Goal: Find specific page/section: Find specific page/section

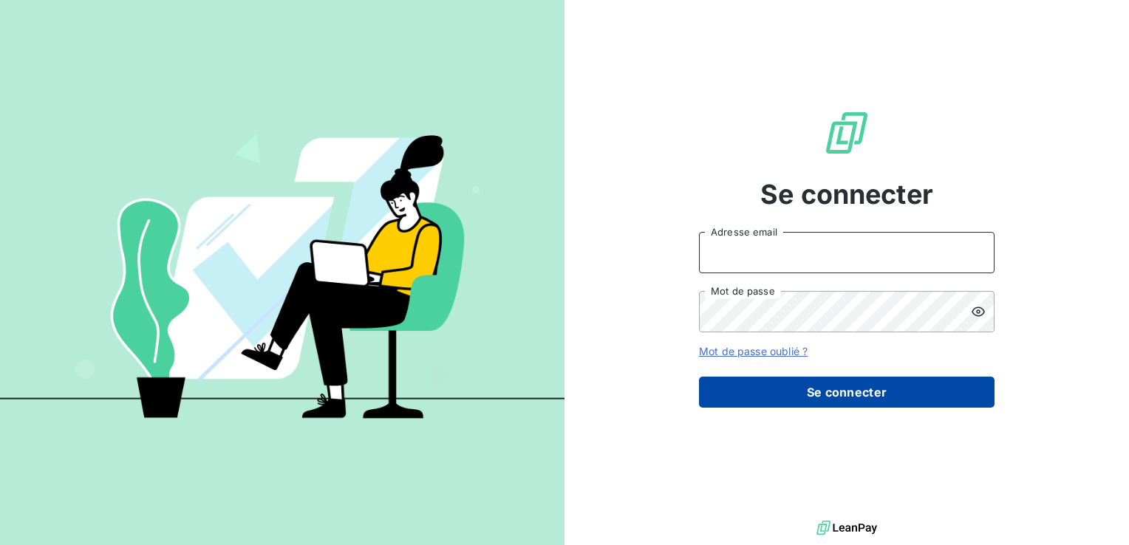
type input "[PERSON_NAME][EMAIL_ADDRESS][DOMAIN_NAME]"
click at [893, 393] on button "Se connecter" at bounding box center [847, 392] width 296 height 31
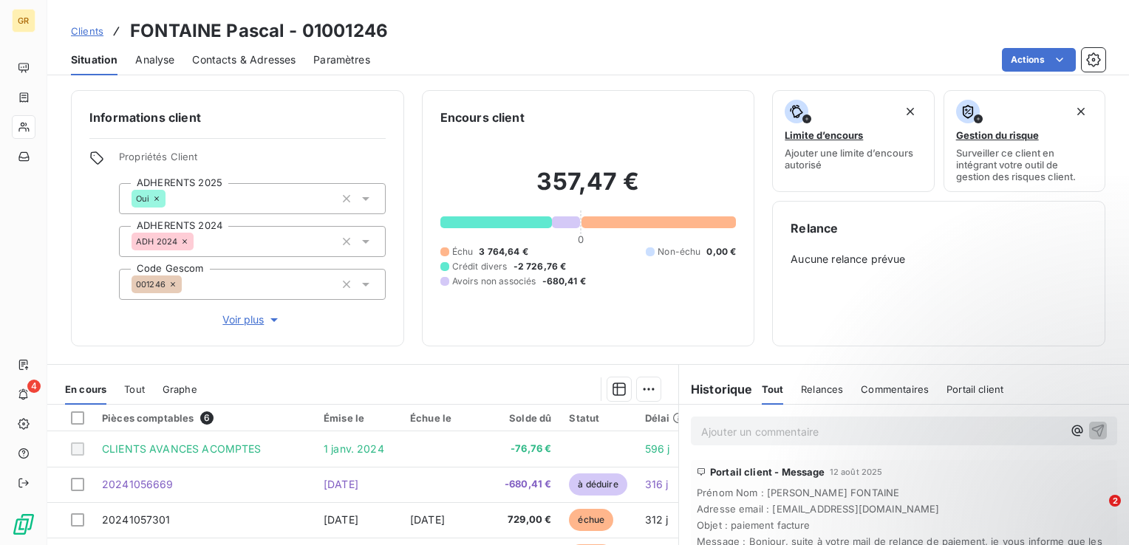
click at [87, 31] on span "Clients" at bounding box center [87, 31] width 33 height 12
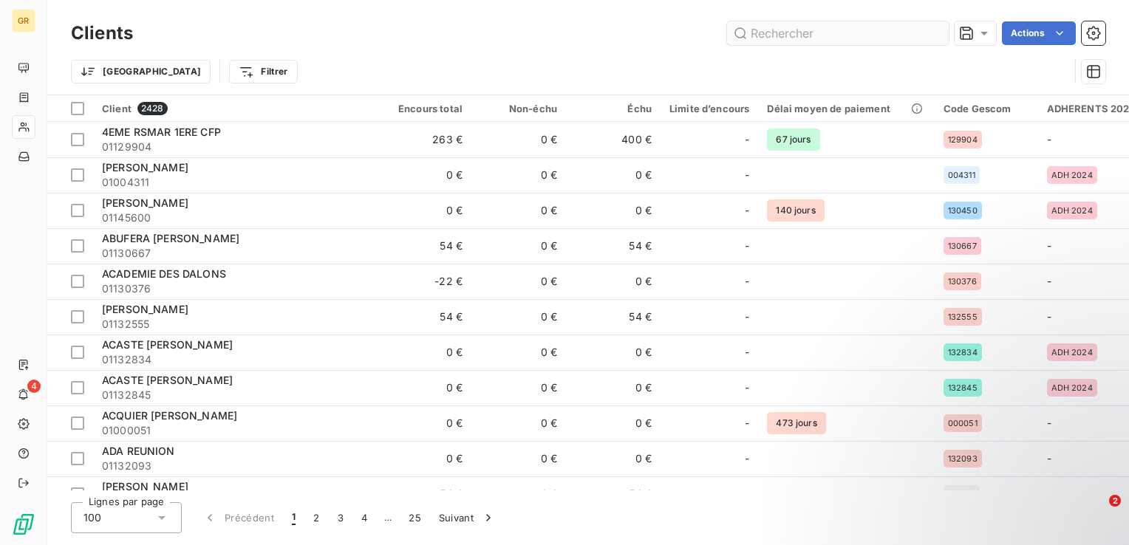
click at [764, 32] on input "text" at bounding box center [838, 33] width 222 height 24
click at [773, 33] on input "text" at bounding box center [838, 33] width 222 height 24
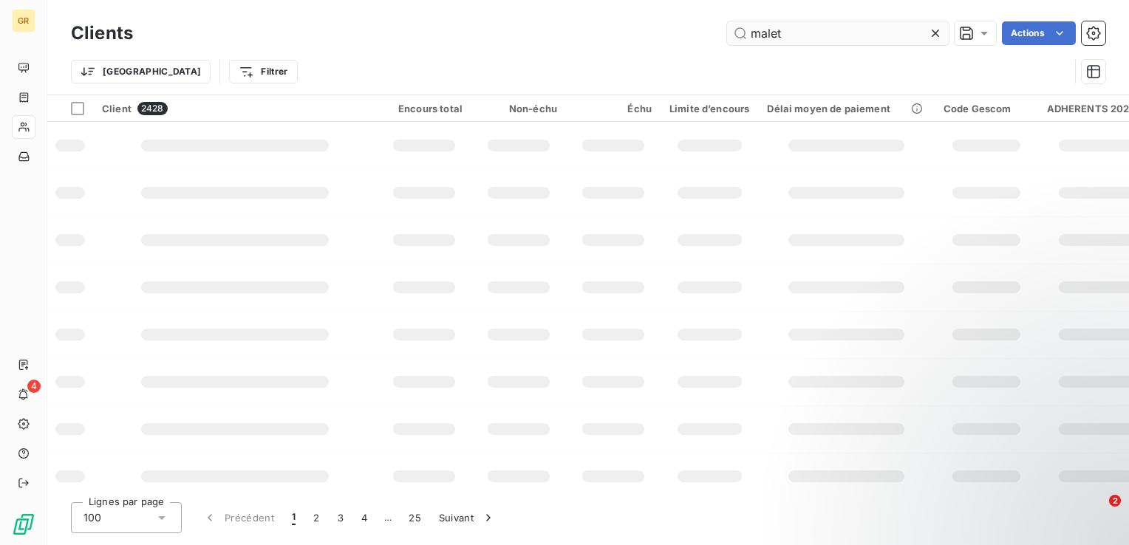
type input "malet"
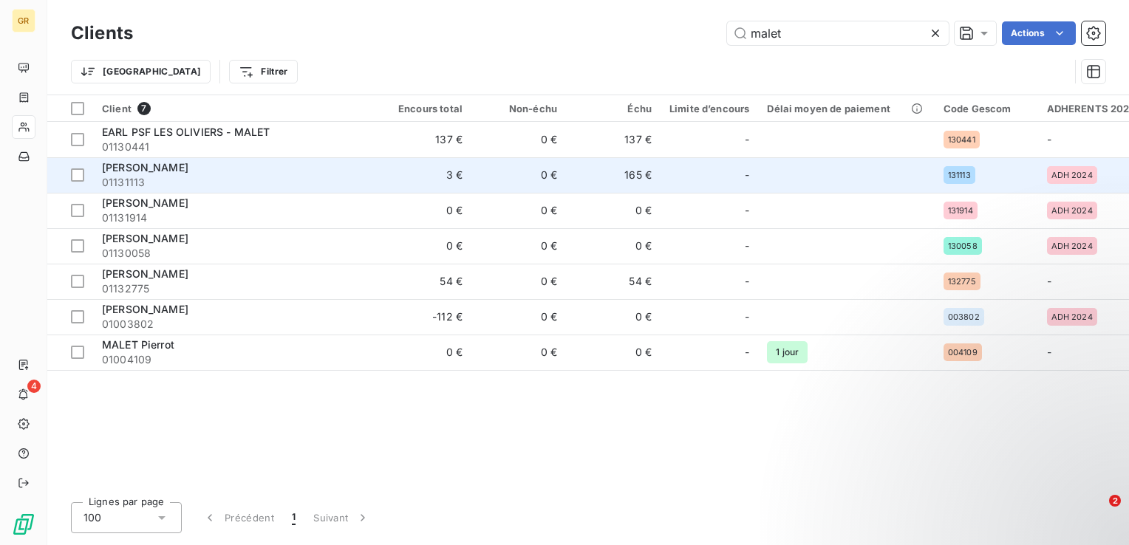
click at [159, 167] on span "MALET Daniel" at bounding box center [145, 167] width 86 height 13
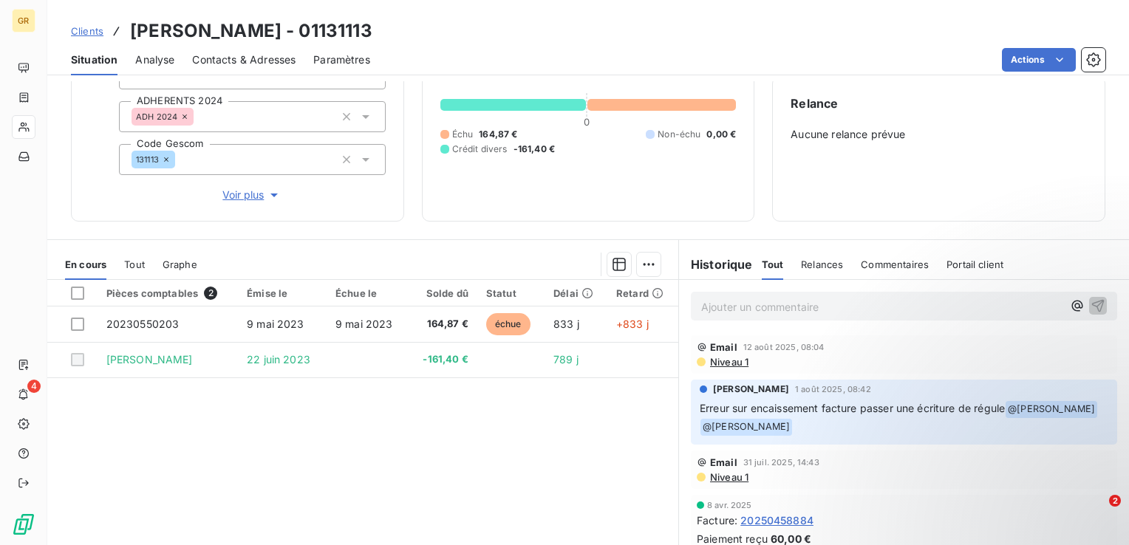
scroll to position [148, 0]
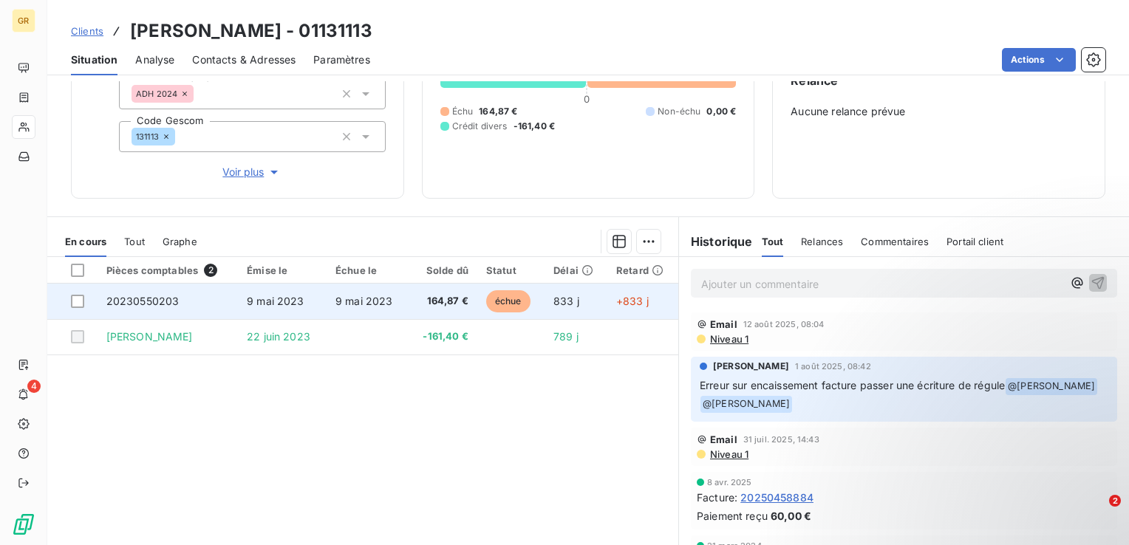
click at [118, 297] on span "20230550203" at bounding box center [142, 301] width 73 height 13
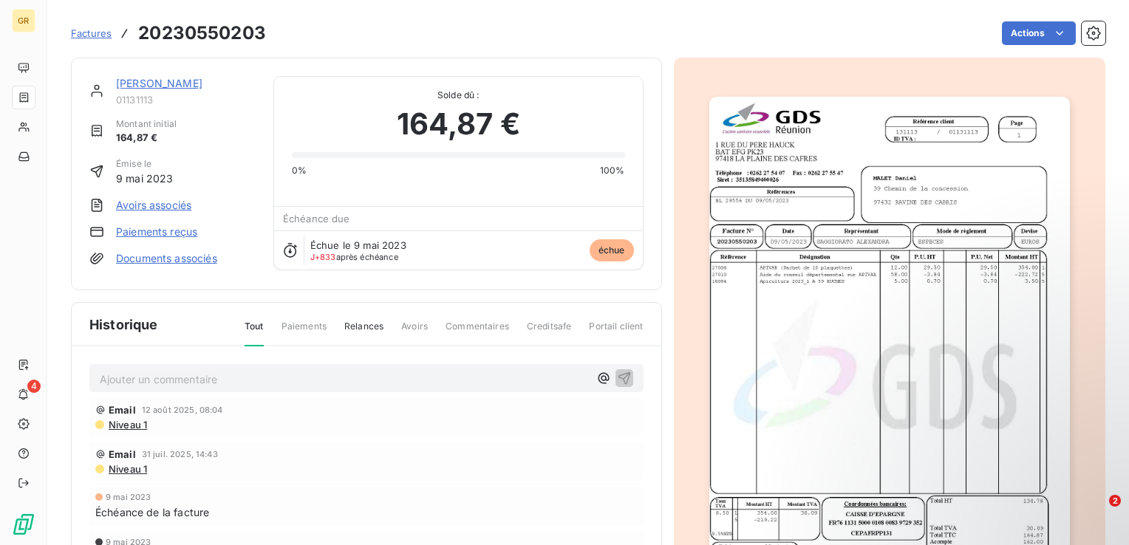
click at [731, 282] on div at bounding box center [890, 352] width 432 height 588
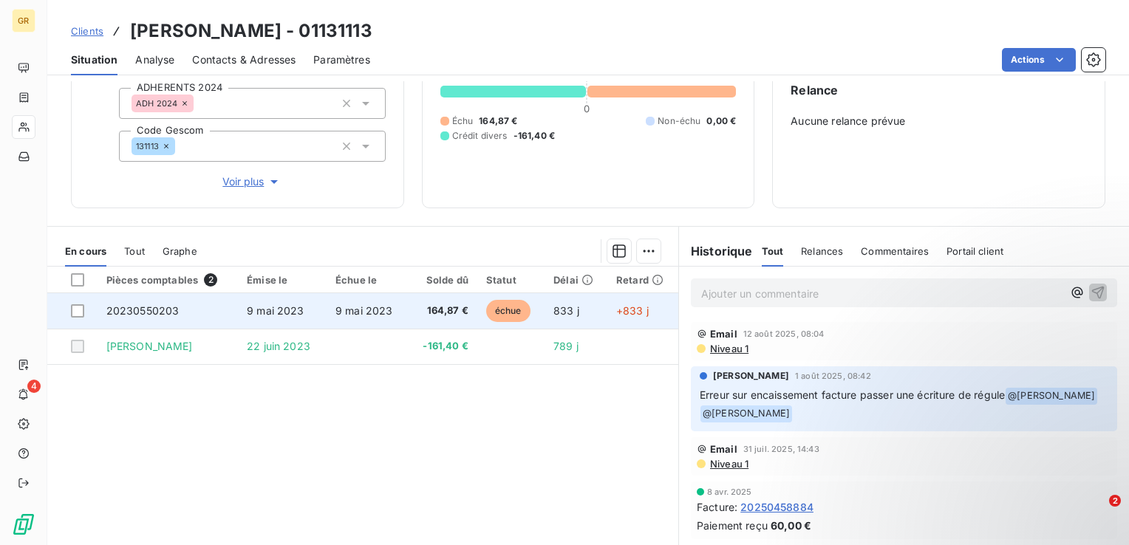
scroll to position [148, 0]
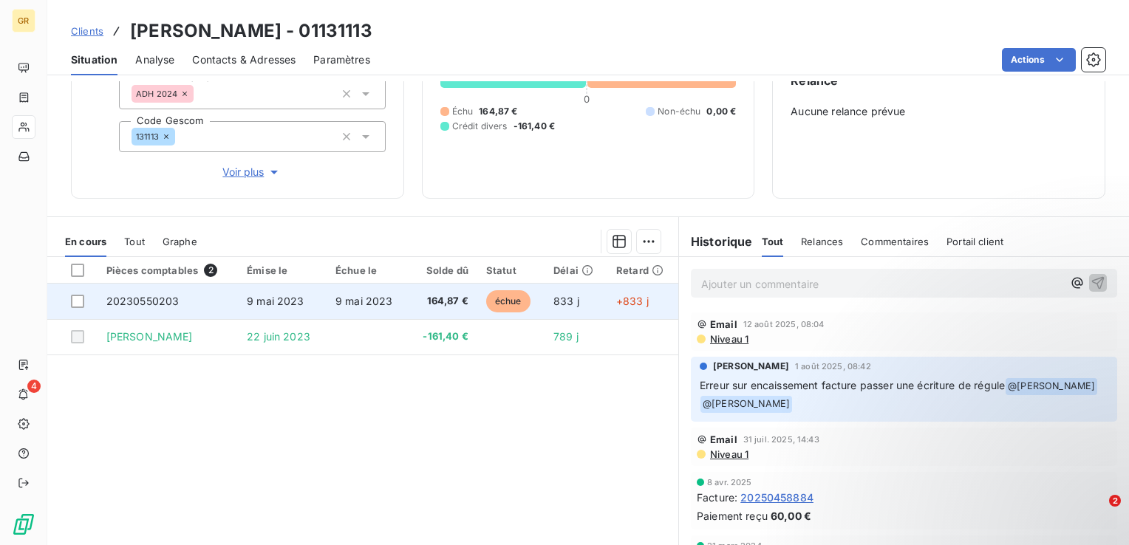
click at [126, 303] on span "20230550203" at bounding box center [142, 301] width 73 height 13
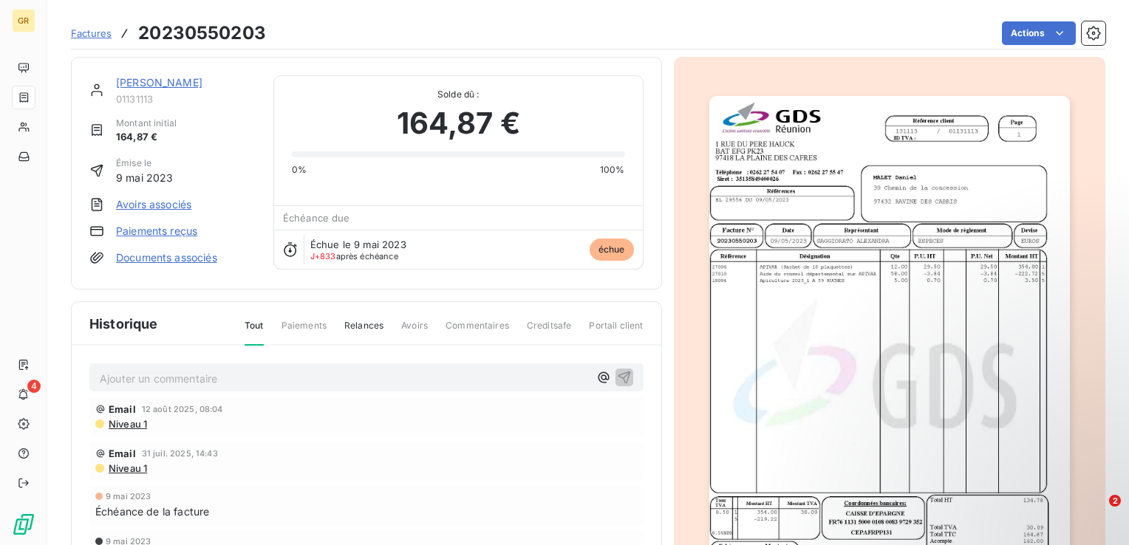
scroll to position [122, 0]
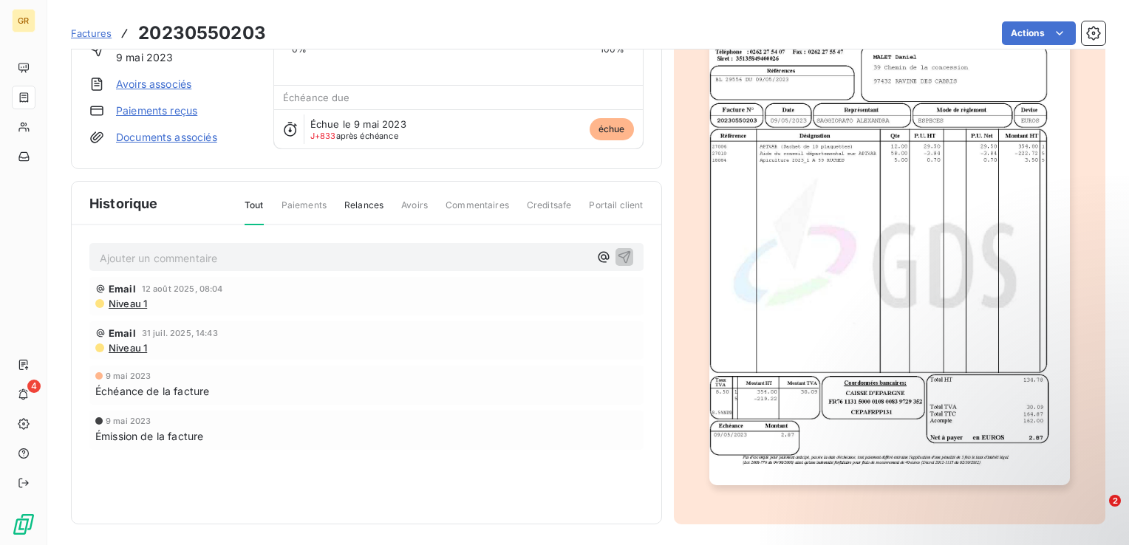
click at [787, 510] on div at bounding box center [890, 230] width 432 height 588
click at [788, 454] on img "button" at bounding box center [889, 231] width 361 height 510
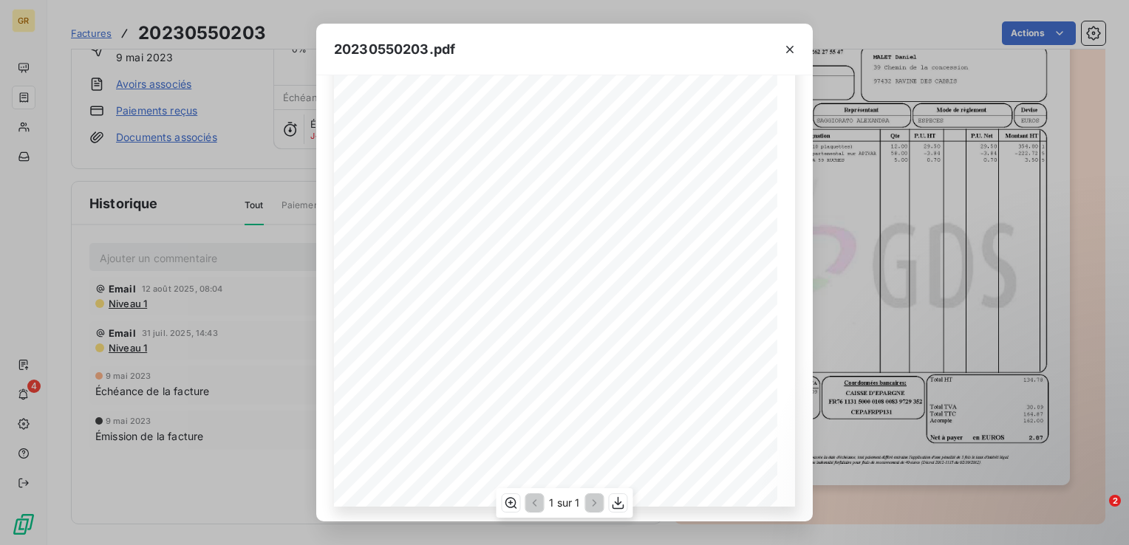
scroll to position [215, 0]
drag, startPoint x: 708, startPoint y: 427, endPoint x: 745, endPoint y: 428, distance: 37.0
click at [745, 428] on div "1 RUE DU PERE HAUCK BAT EFG PK23 97418 LA PLAINE DES CAFRES Siret : 35135849400…" at bounding box center [564, 191] width 443 height 627
click at [745, 428] on span "162.00" at bounding box center [742, 425] width 27 height 7
click at [740, 429] on span "162.00" at bounding box center [742, 425] width 27 height 7
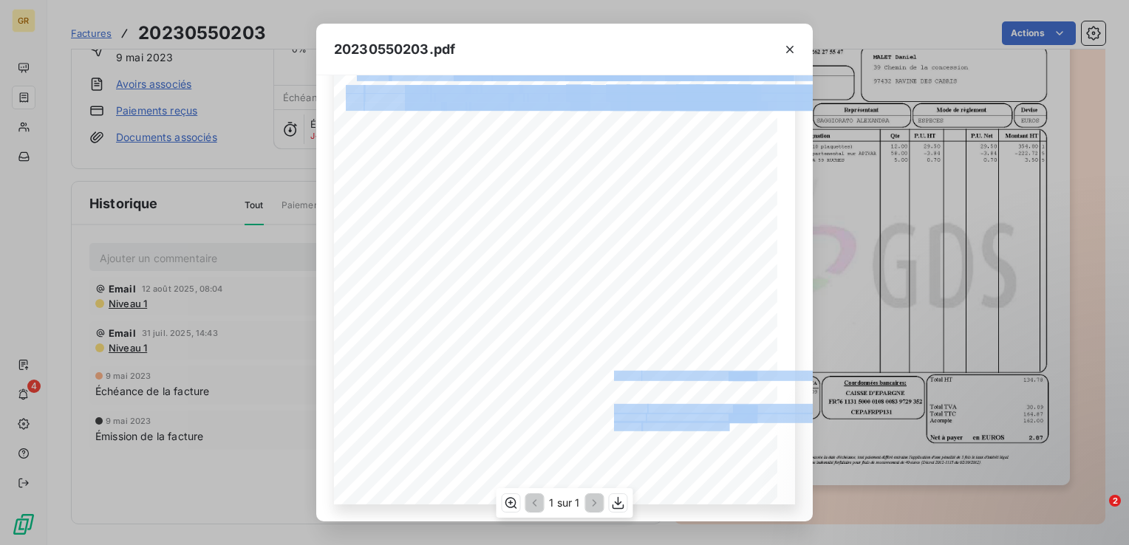
click at [754, 433] on div "1 RUE DU PERE HAUCK BAT EFG PK23 97418 LA PLAINE DES CAFRES Siret : 35135849400…" at bounding box center [564, 191] width 461 height 627
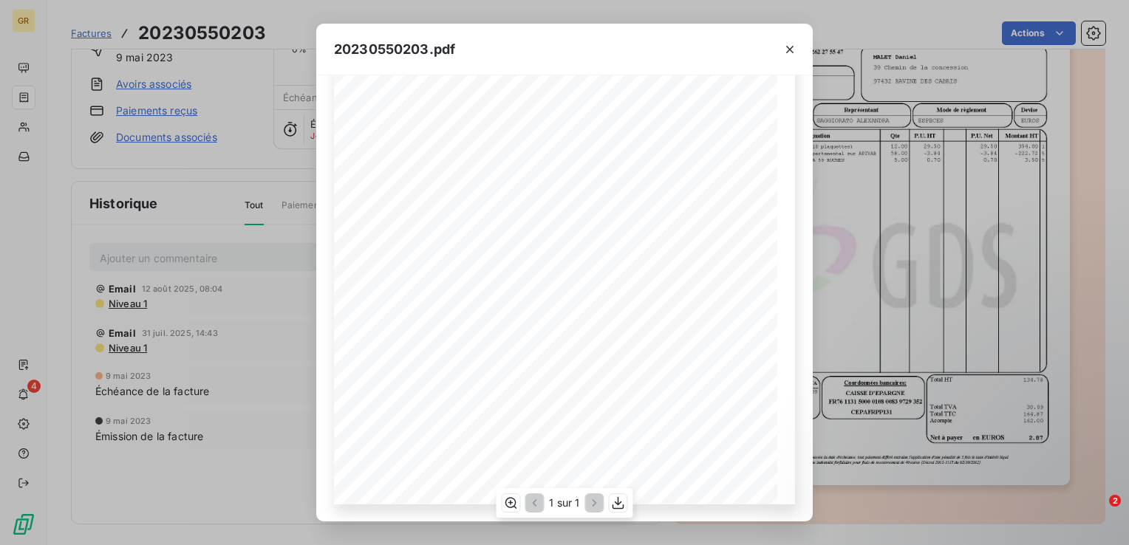
click at [706, 442] on span at bounding box center [720, 446] width 29 height 8
click at [782, 49] on icon "button" at bounding box center [789, 49] width 15 height 15
